Goal: Transaction & Acquisition: Purchase product/service

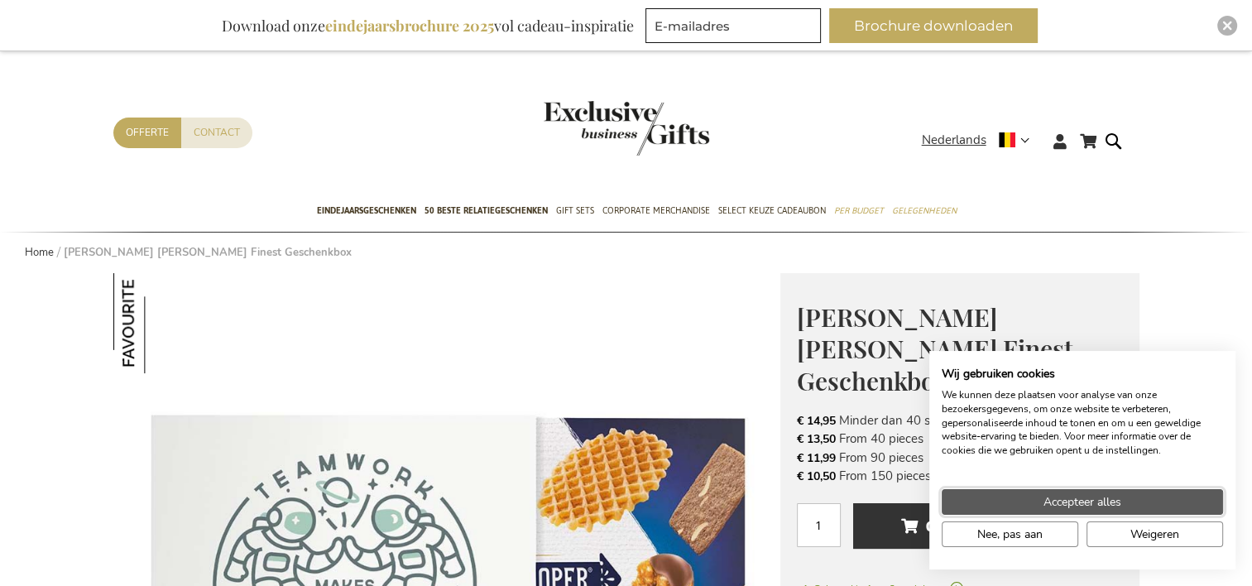
click at [1095, 503] on span "Accepteer alles" at bounding box center [1083, 501] width 78 height 17
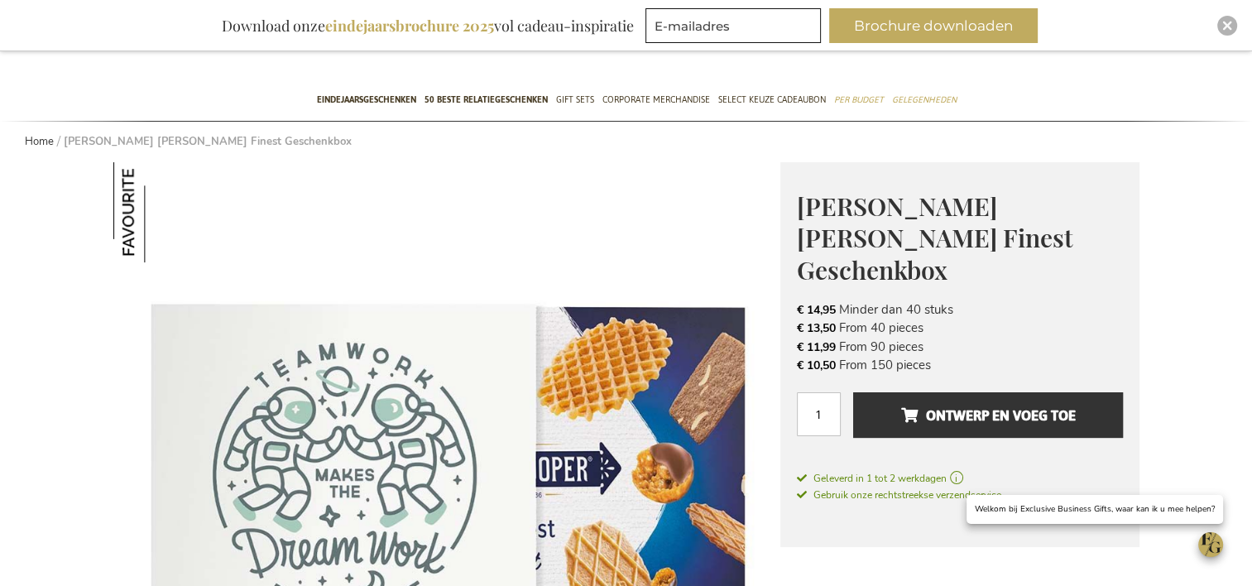
scroll to position [142, 0]
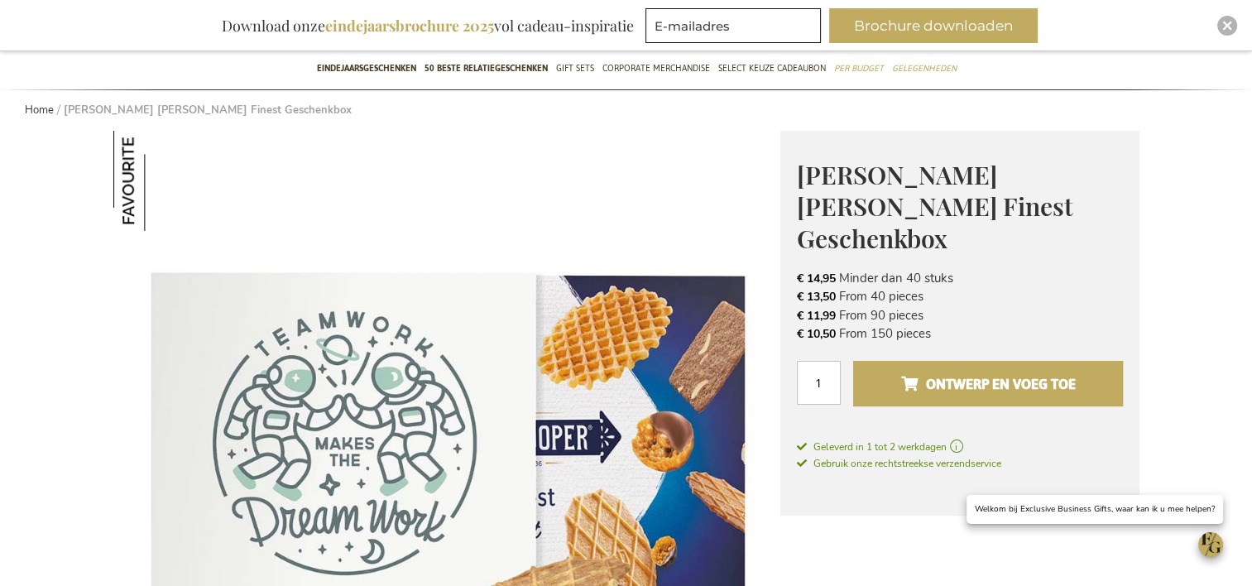
click at [990, 371] on span "Ontwerp en voeg toe" at bounding box center [988, 384] width 175 height 26
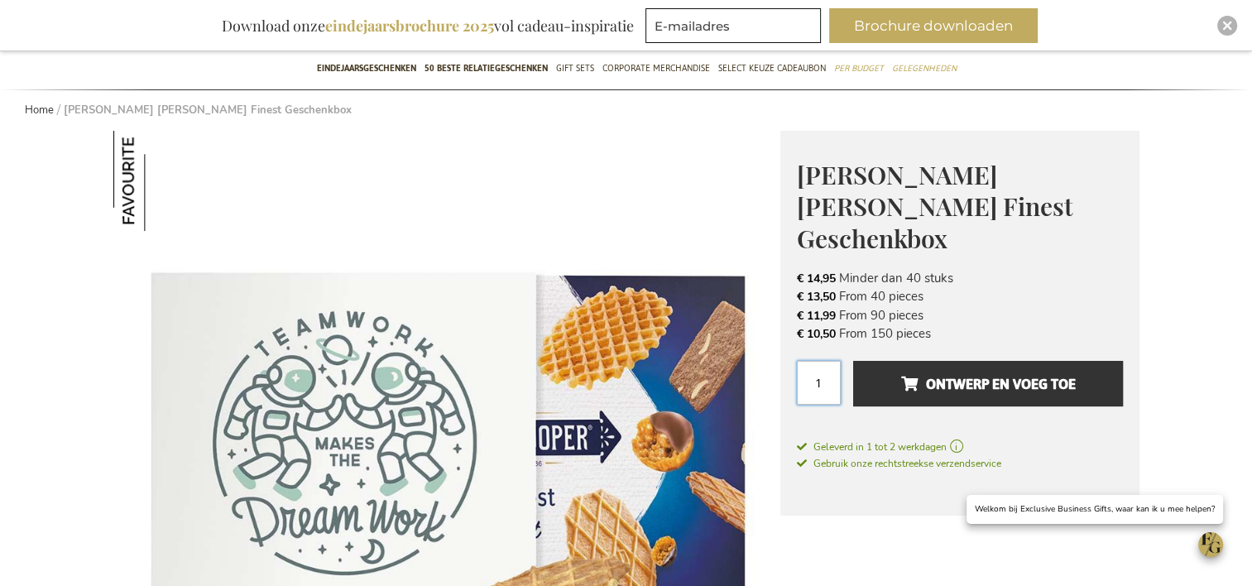
drag, startPoint x: 826, startPoint y: 349, endPoint x: 787, endPoint y: 344, distance: 39.3
click at [787, 344] on div "[PERSON_NAME] [PERSON_NAME] Finest Geschenkbox Make your business gift even swe…" at bounding box center [960, 324] width 359 height 386
type input "45"
click at [677, 243] on img at bounding box center [446, 464] width 667 height 667
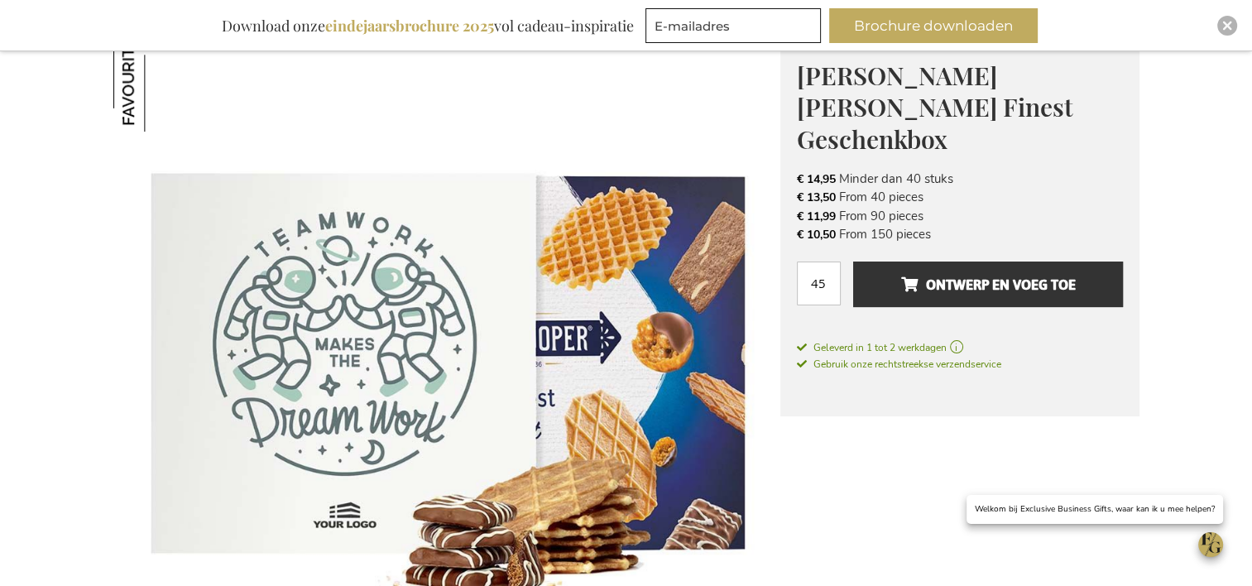
scroll to position [209, 0]
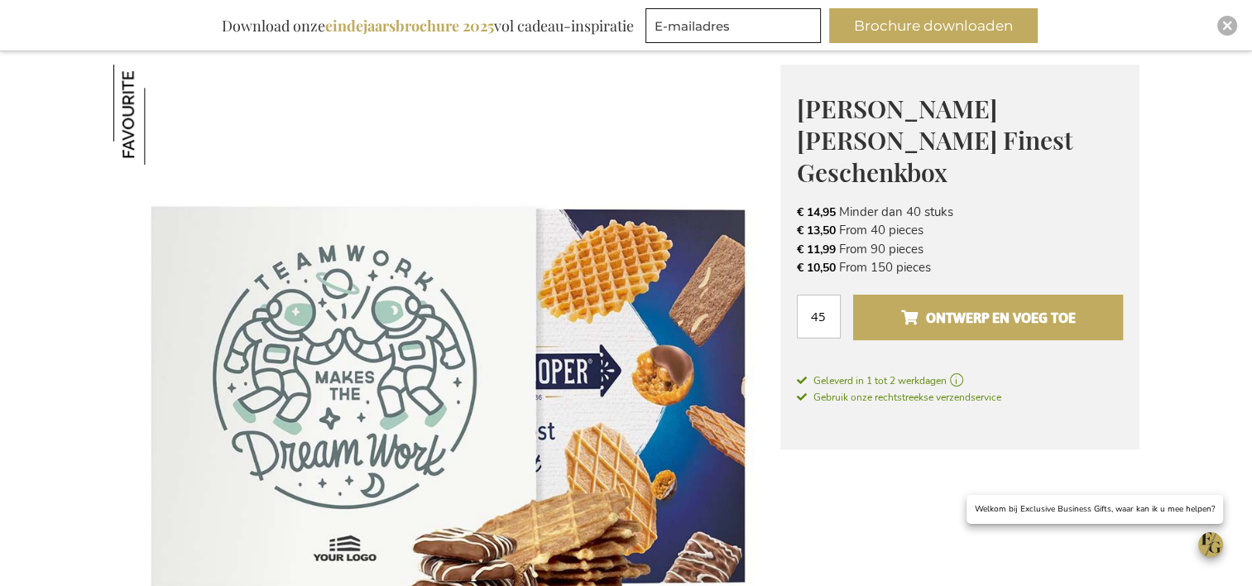
click at [963, 305] on span "Ontwerp en voeg toe" at bounding box center [988, 318] width 175 height 26
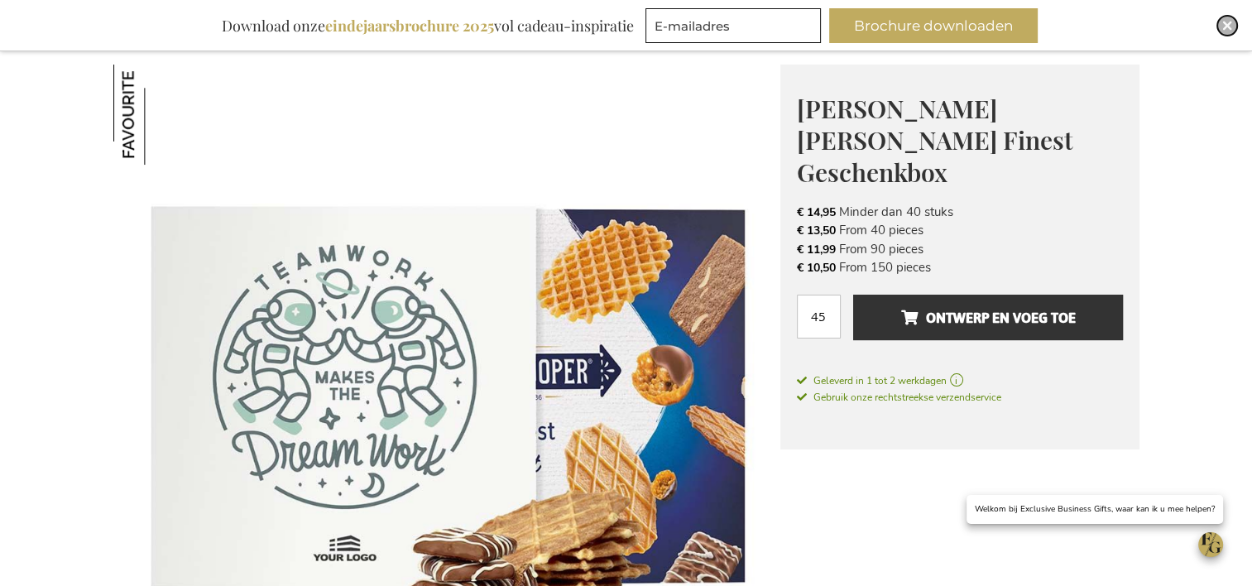
click at [1223, 27] on img "Close" at bounding box center [1228, 26] width 10 height 10
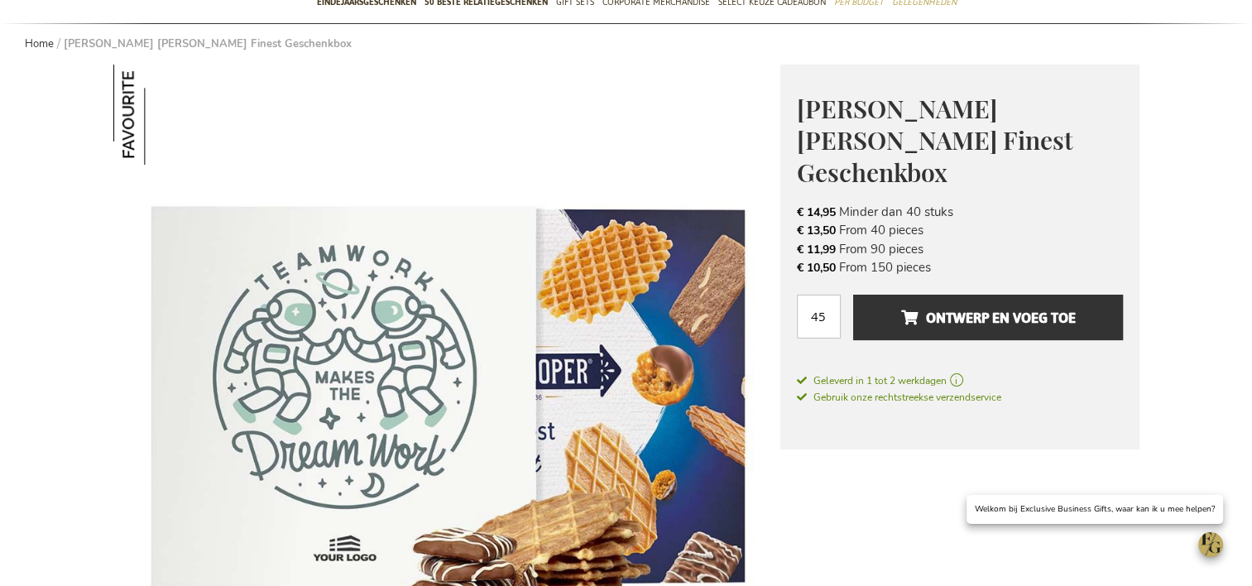
scroll to position [0, 0]
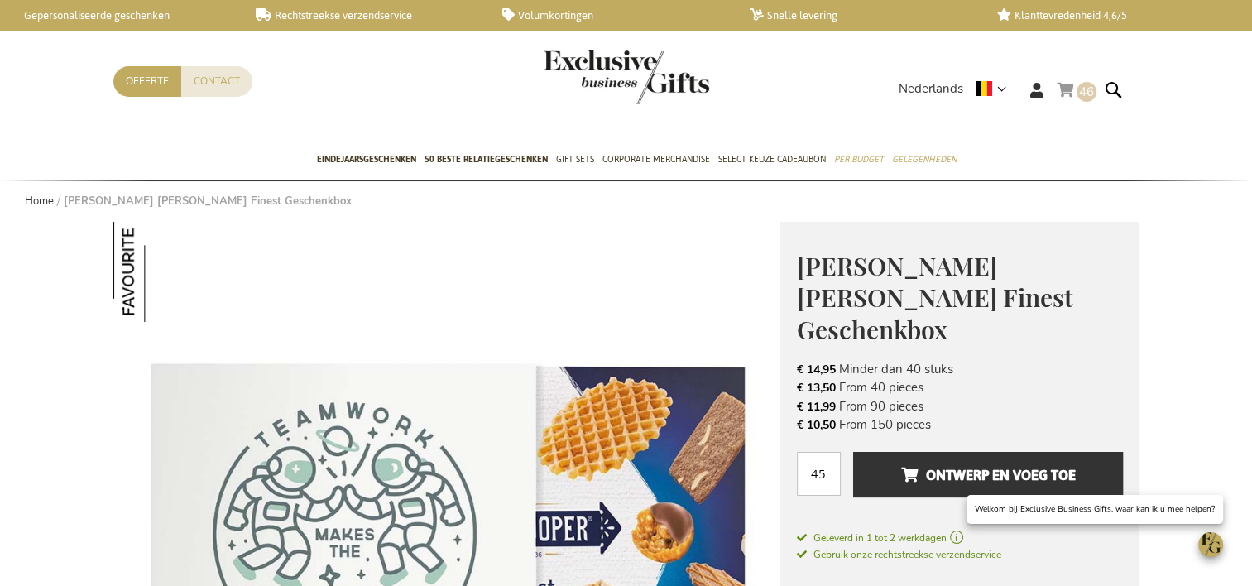
click at [1064, 92] on link "Winkelwagen 46 46 items" at bounding box center [1077, 92] width 40 height 27
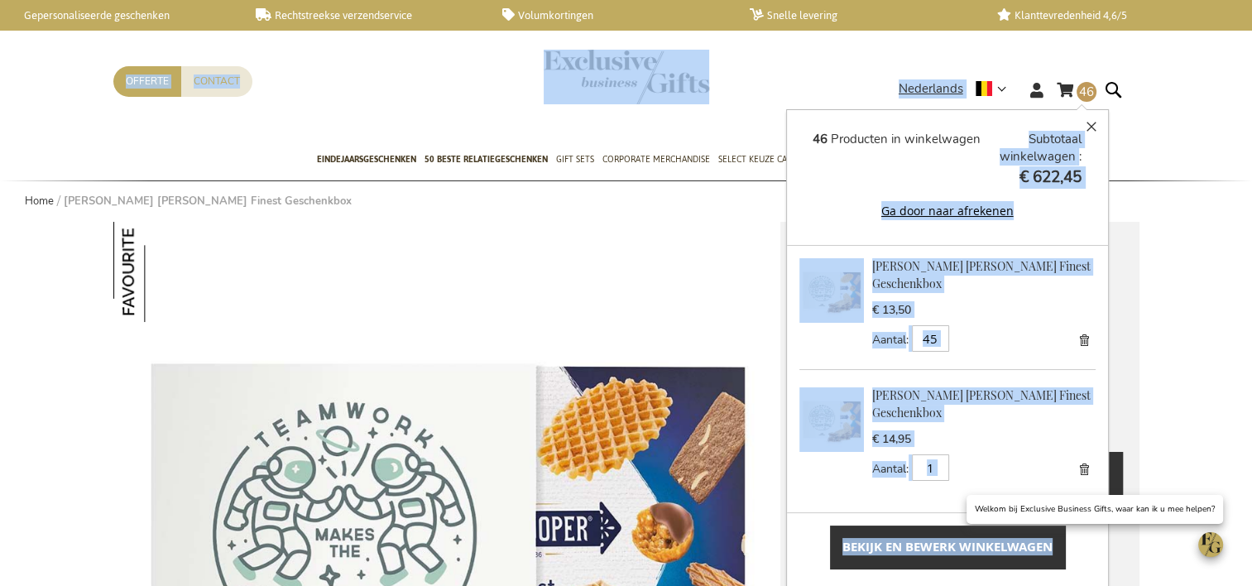
drag, startPoint x: 925, startPoint y: 127, endPoint x: 639, endPoint y: 103, distance: 287.5
click at [639, 103] on header "Winkelwagen 46 46 items Winkelwagen 46 Sluiten 46 Producten in winkelwagen Subt…" at bounding box center [626, 70] width 1252 height 140
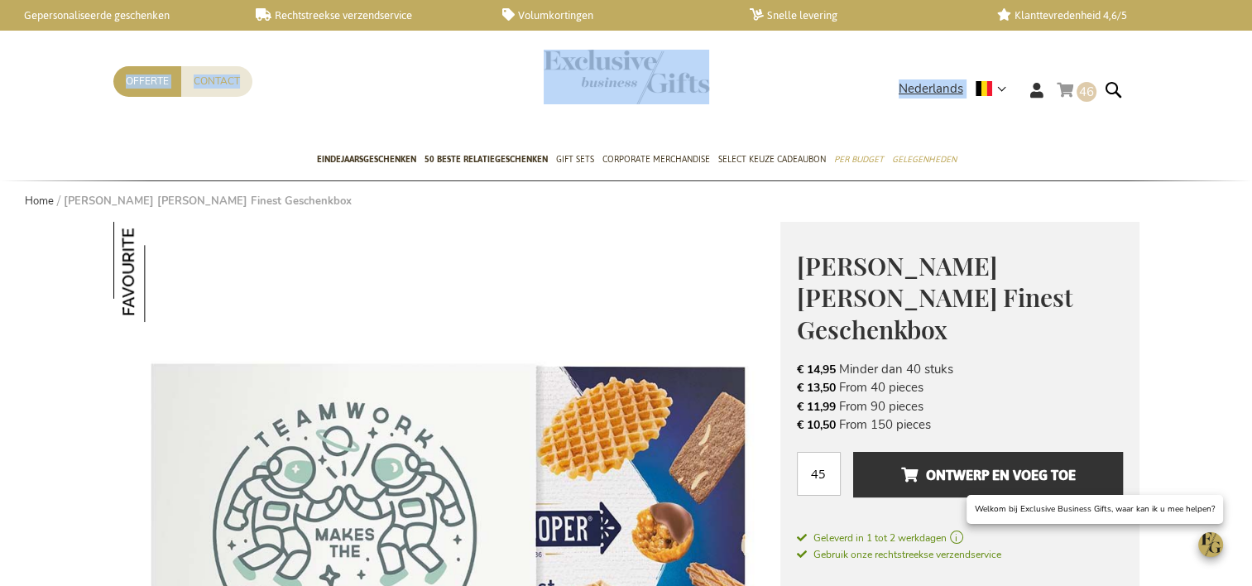
click at [1083, 86] on span "46" at bounding box center [1086, 92] width 15 height 17
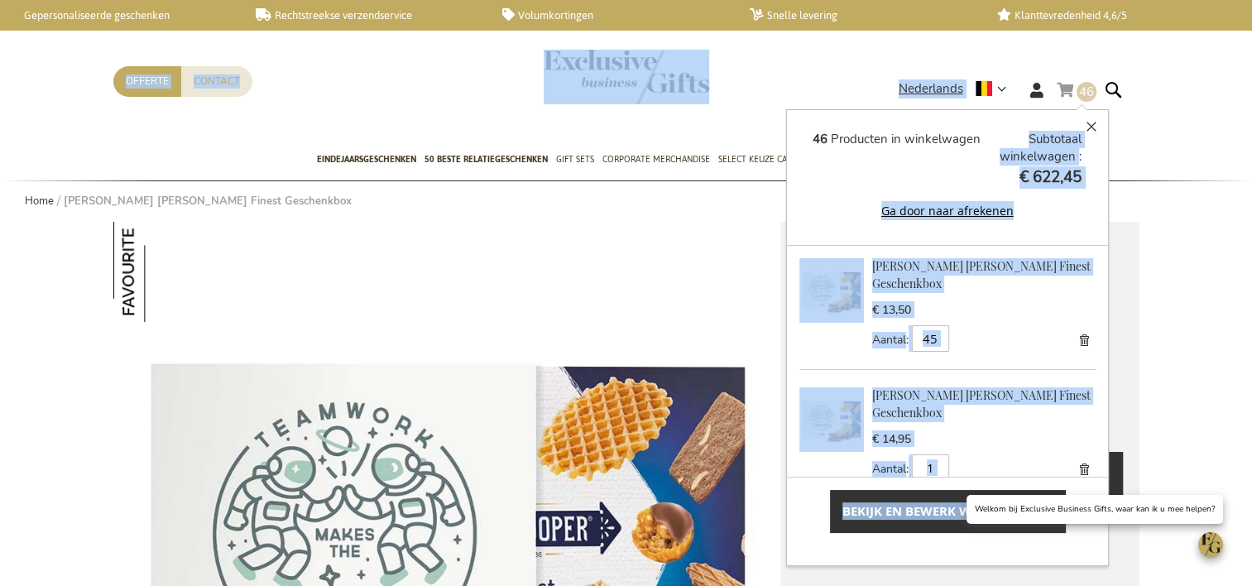
click at [832, 204] on button "Ga door naar afrekenen" at bounding box center [947, 210] width 269 height 19
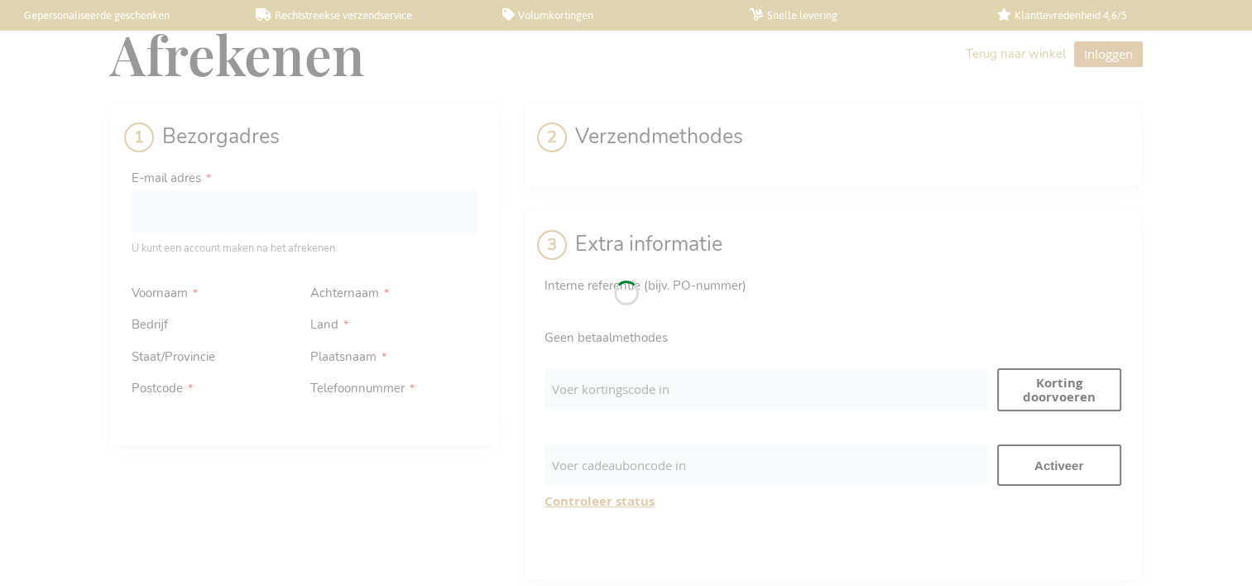
select select "BE"
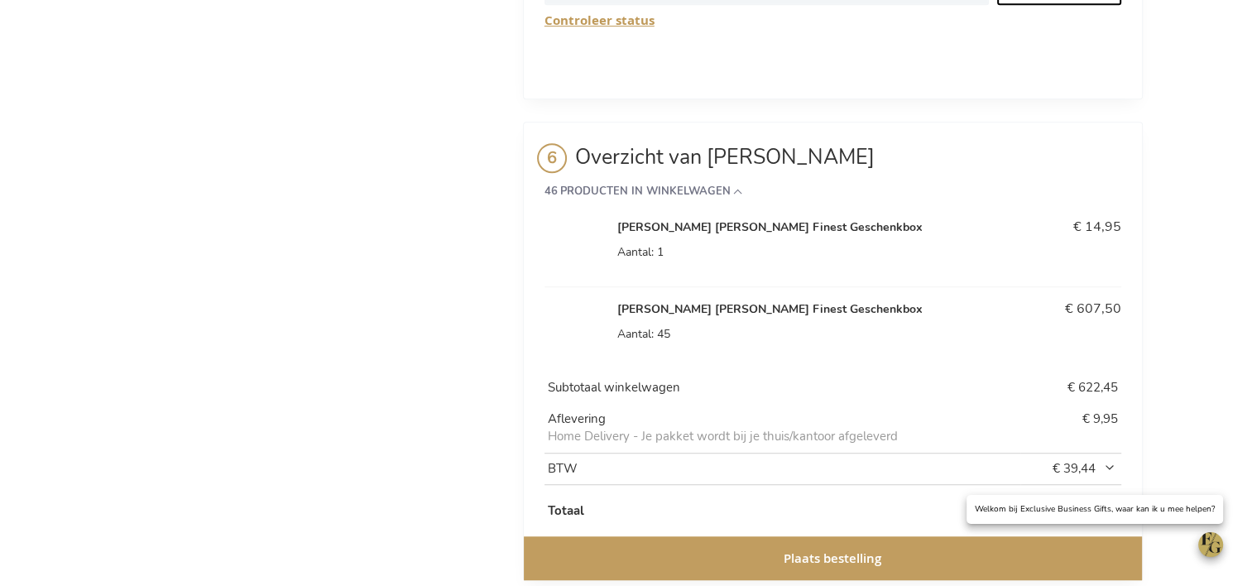
scroll to position [970, 0]
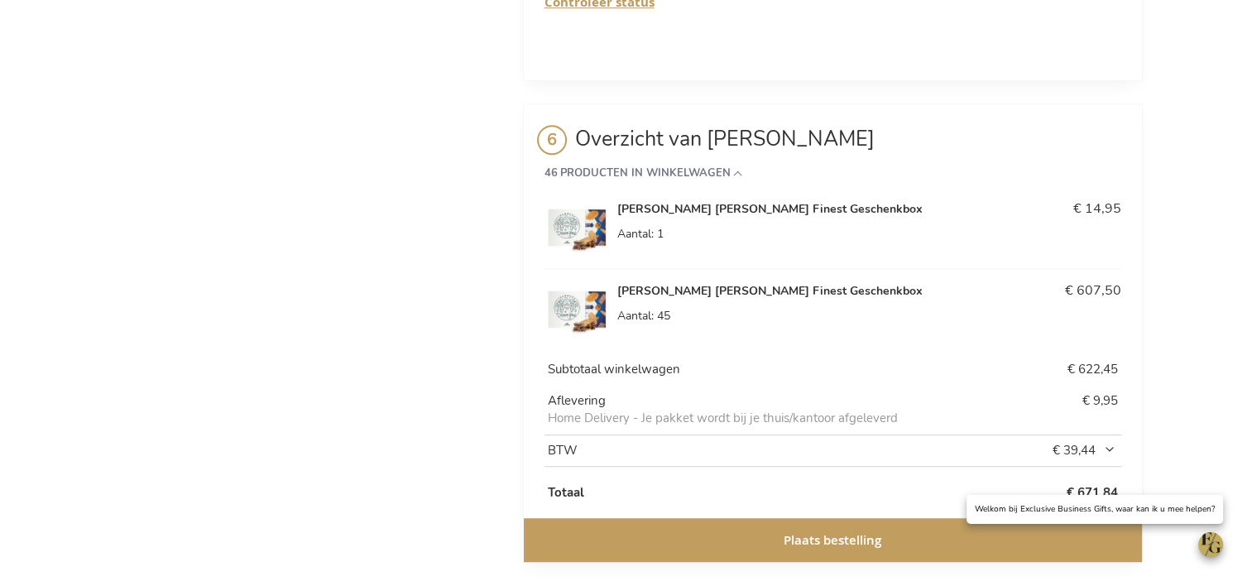
click at [795, 226] on div "Aantal 1" at bounding box center [833, 234] width 432 height 17
click at [605, 208] on img at bounding box center [577, 227] width 65 height 65
click at [601, 207] on img at bounding box center [577, 227] width 65 height 65
click at [583, 299] on img at bounding box center [577, 309] width 65 height 65
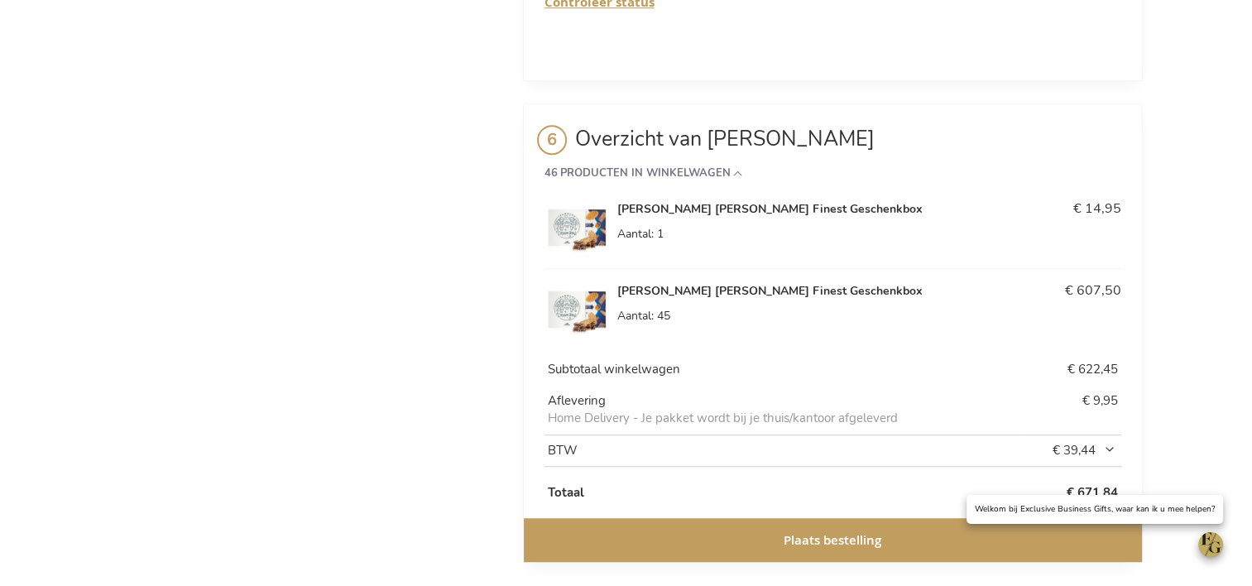
click at [758, 283] on strong "[PERSON_NAME] [PERSON_NAME] Finest Geschenkbox" at bounding box center [828, 291] width 422 height 17
